Goal: Task Accomplishment & Management: Use online tool/utility

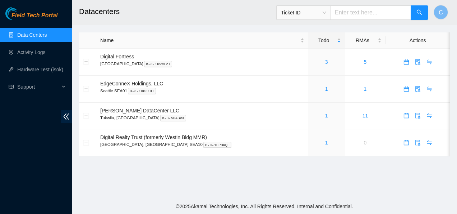
click at [229, 26] on main "Datacenters Ticket ID C Name Todo RMAs Actions Digital Fortress Seattle B-3-1D9…" at bounding box center [264, 99] width 385 height 198
click at [325, 118] on link "1" at bounding box center [326, 116] width 3 height 6
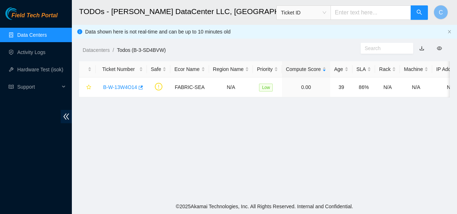
click at [46, 36] on link "Data Centers" at bounding box center [31, 35] width 29 height 6
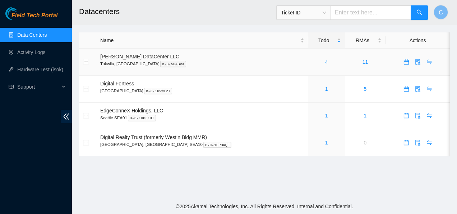
click at [325, 60] on link "4" at bounding box center [326, 62] width 3 height 6
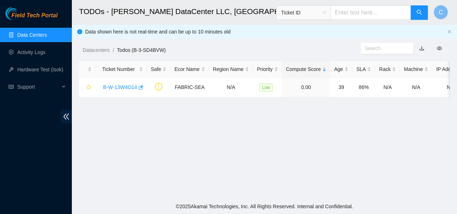
drag, startPoint x: 281, startPoint y: 61, endPoint x: 117, endPoint y: 10, distance: 172.3
click at [117, 10] on main "TODOs - Sabey DataCenter LLC, Tukwila, WA Ticket ID C Data shown here is not re…" at bounding box center [264, 99] width 385 height 198
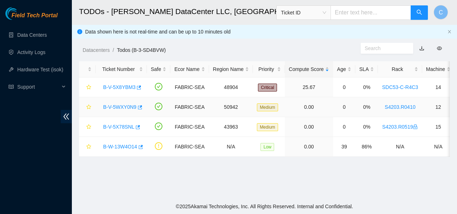
click at [120, 106] on link "B-V-5WXY0N9" at bounding box center [119, 107] width 33 height 6
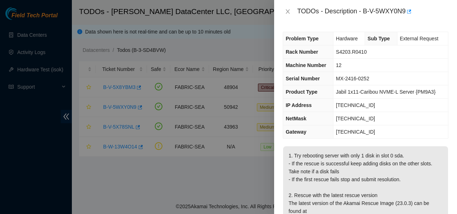
scroll to position [0, 0]
drag, startPoint x: 364, startPoint y: 12, endPoint x: 406, endPoint y: 12, distance: 41.7
click at [406, 12] on div "TODOs - Description - B-V-5WXY0N9" at bounding box center [372, 12] width 151 height 12
copy div "B-V-5WXY0N9"
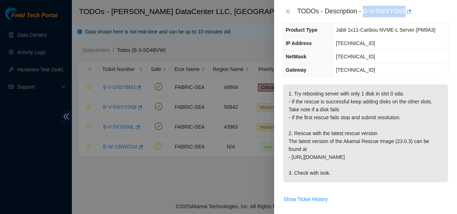
scroll to position [61, 0]
click at [423, 112] on p "1. Try rebooting server with only 1 disk in slot 0 sda. - If the rescue is succ…" at bounding box center [365, 133] width 165 height 98
